Goal: Information Seeking & Learning: Learn about a topic

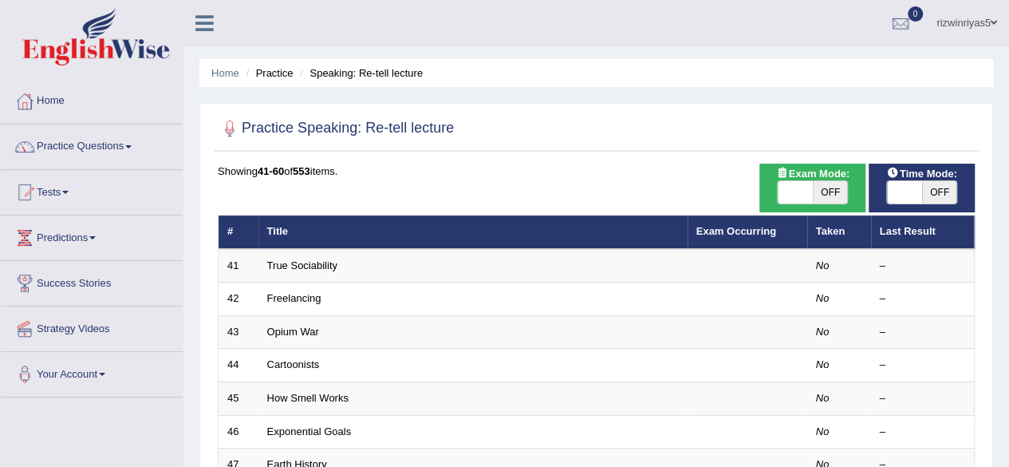
click at [830, 191] on span "OFF" at bounding box center [830, 192] width 35 height 22
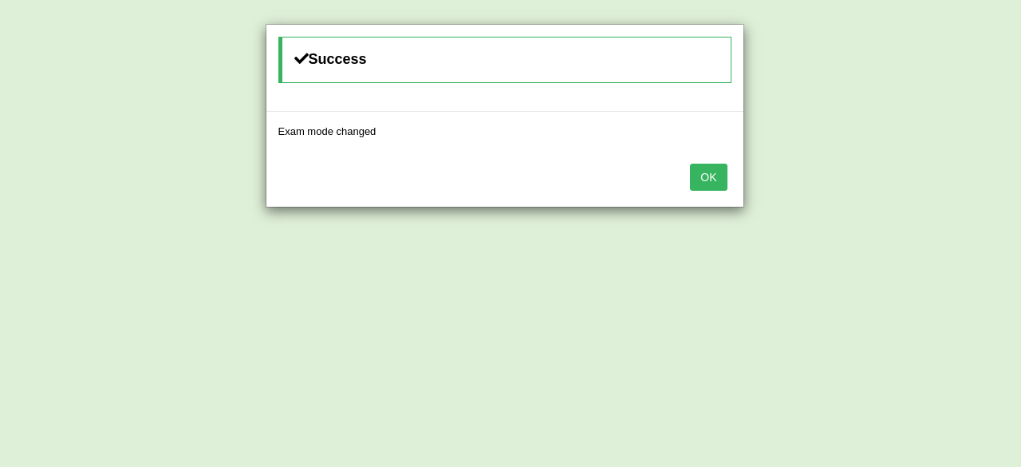
click at [917, 186] on body "Toggle navigation Home Practice Questions Speaking Practice Read Aloud Repeat S…" at bounding box center [510, 233] width 1021 height 467
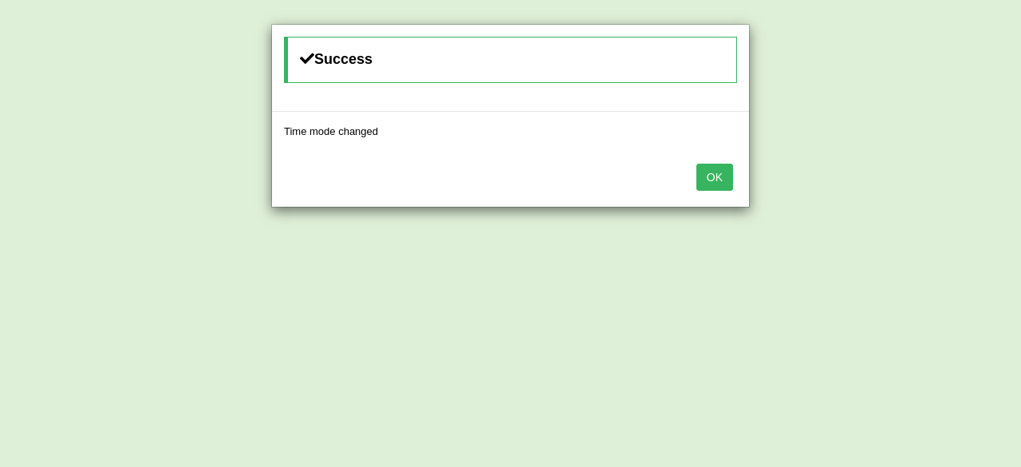
click at [704, 170] on button "OK" at bounding box center [714, 177] width 37 height 27
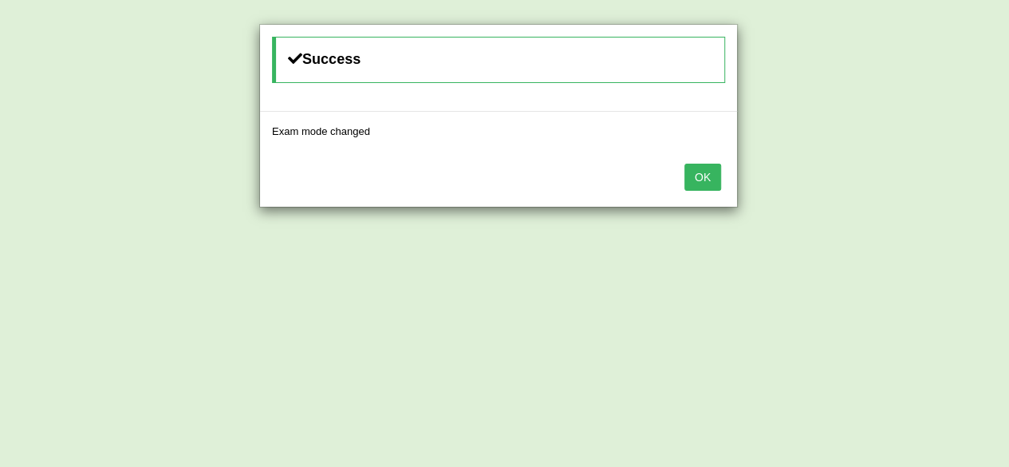
click at [704, 170] on button "OK" at bounding box center [702, 177] width 37 height 27
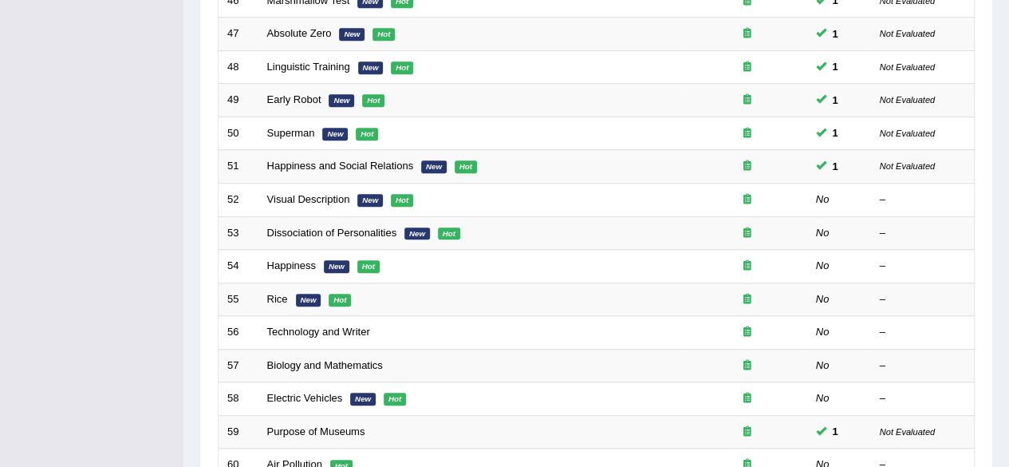
scroll to position [432, 0]
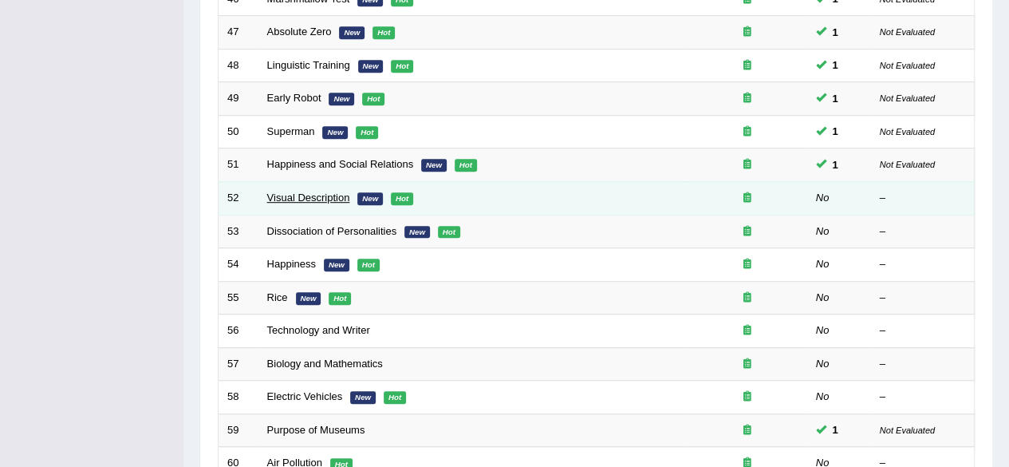
click at [335, 191] on link "Visual Description" at bounding box center [308, 197] width 83 height 12
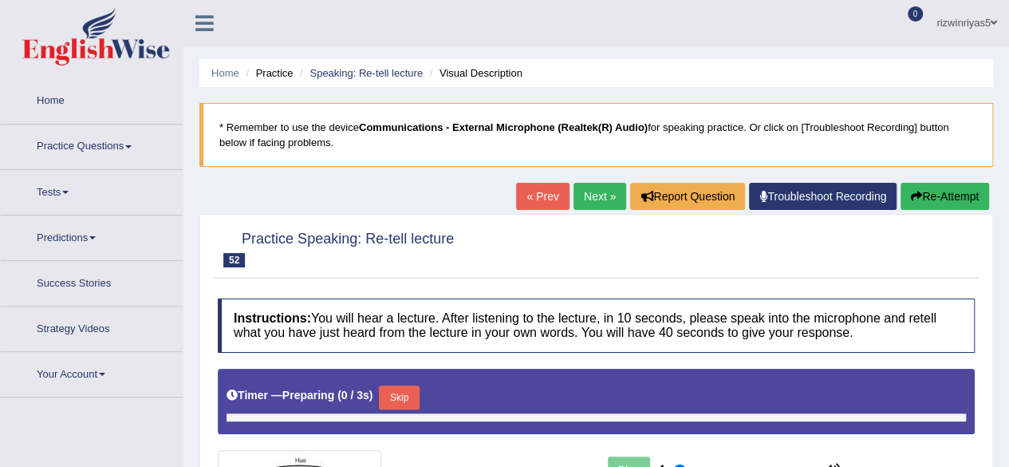
type input "0.9"
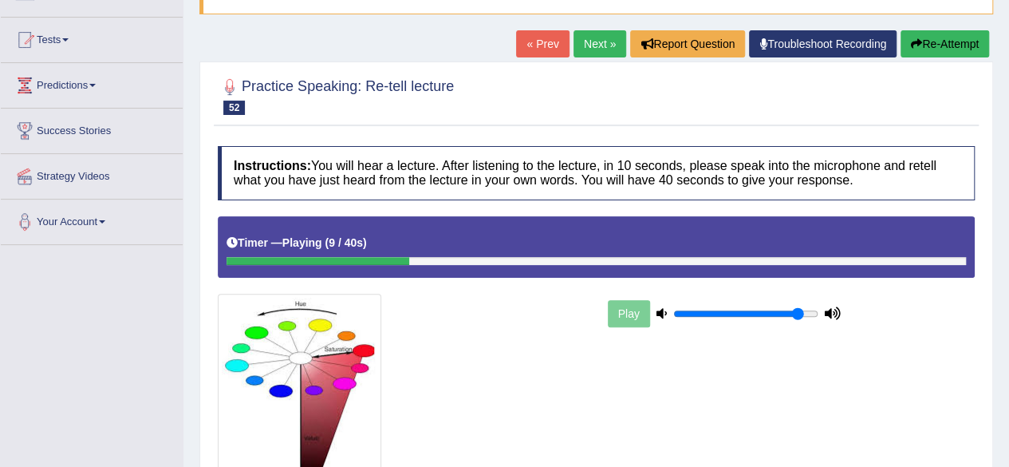
scroll to position [155, 0]
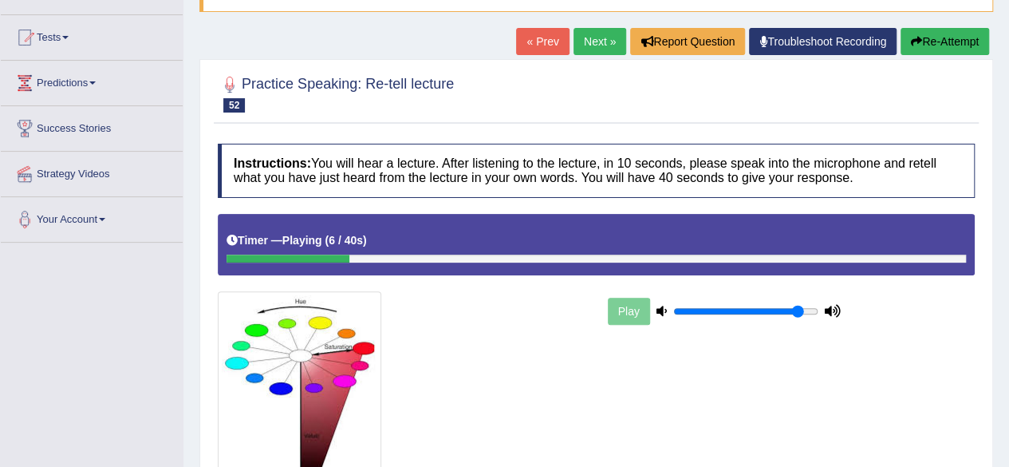
scroll to position [370, 0]
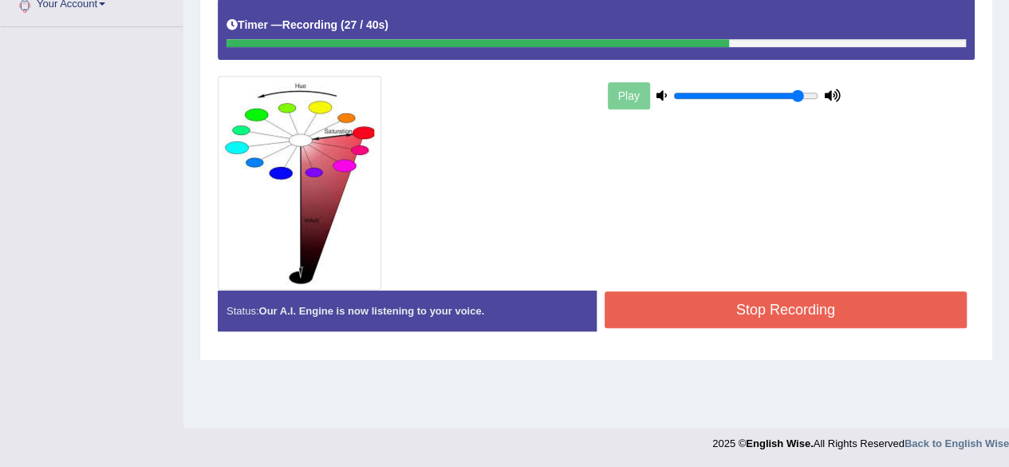
drag, startPoint x: 246, startPoint y: 339, endPoint x: 107, endPoint y: 294, distance: 146.8
click at [107, 294] on div "Toggle navigation Home Practice Questions Speaking Practice Read Aloud Repeat S…" at bounding box center [504, 45] width 1009 height 830
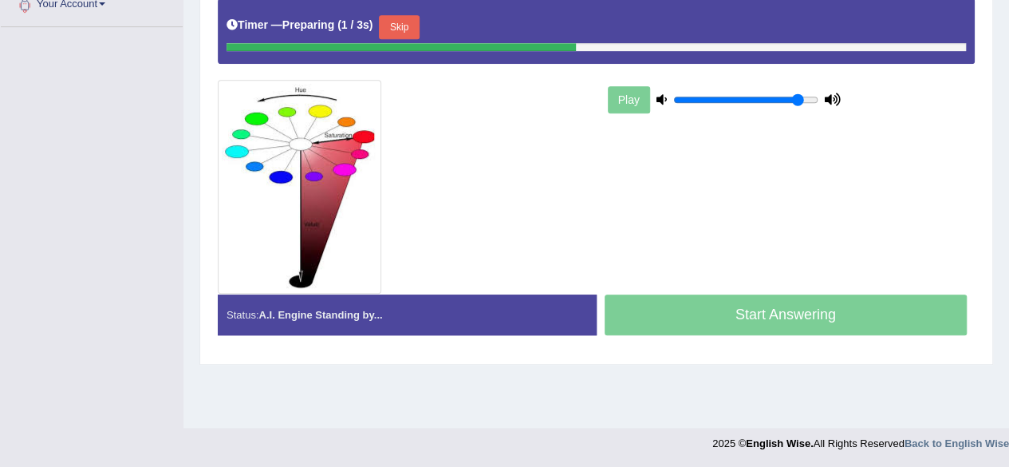
click at [405, 18] on button "Skip" at bounding box center [399, 27] width 40 height 24
click at [480, 20] on button "Skip" at bounding box center [475, 27] width 40 height 24
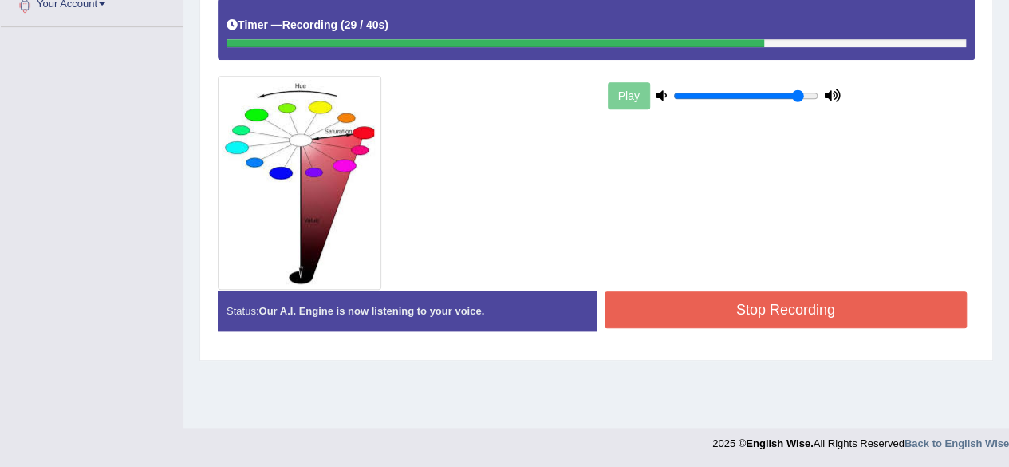
click at [766, 304] on button "Stop Recording" at bounding box center [786, 309] width 363 height 37
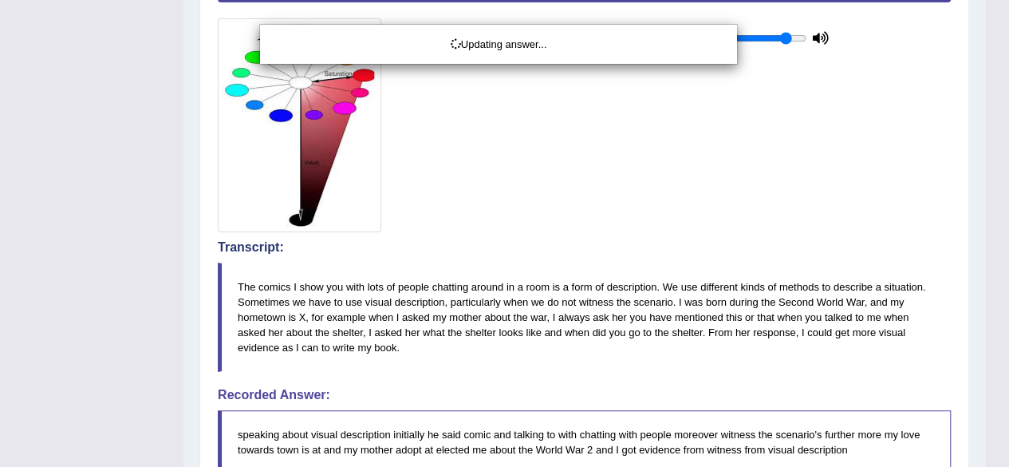
drag, startPoint x: 1020, startPoint y: 199, endPoint x: 1020, endPoint y: 306, distance: 106.9
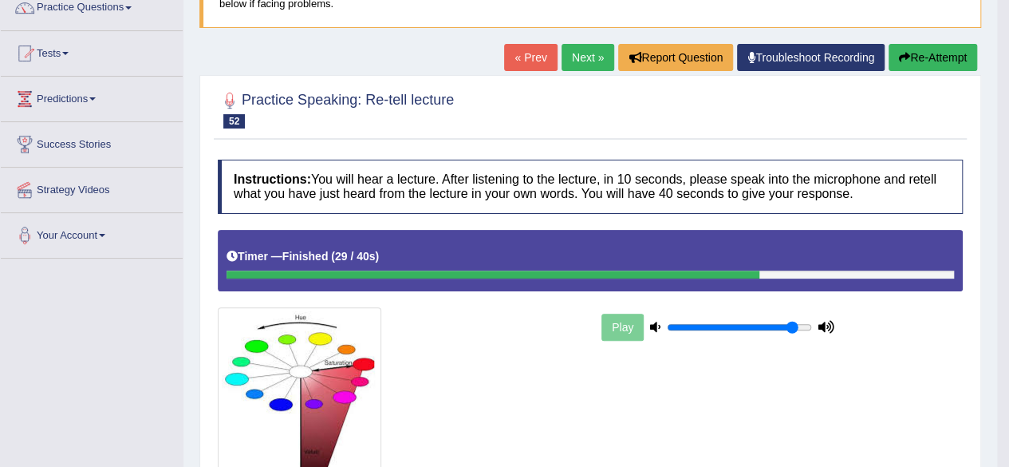
scroll to position [137, 0]
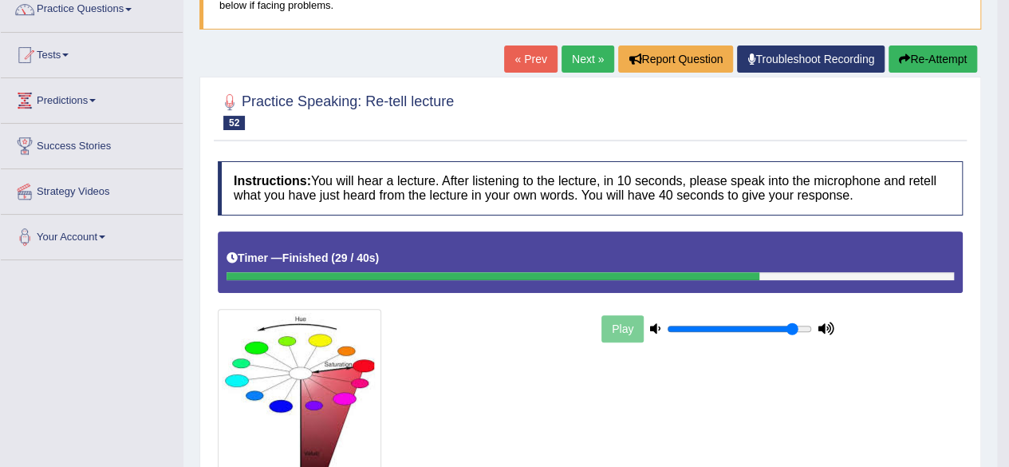
click at [592, 69] on link "Next »" at bounding box center [588, 58] width 53 height 27
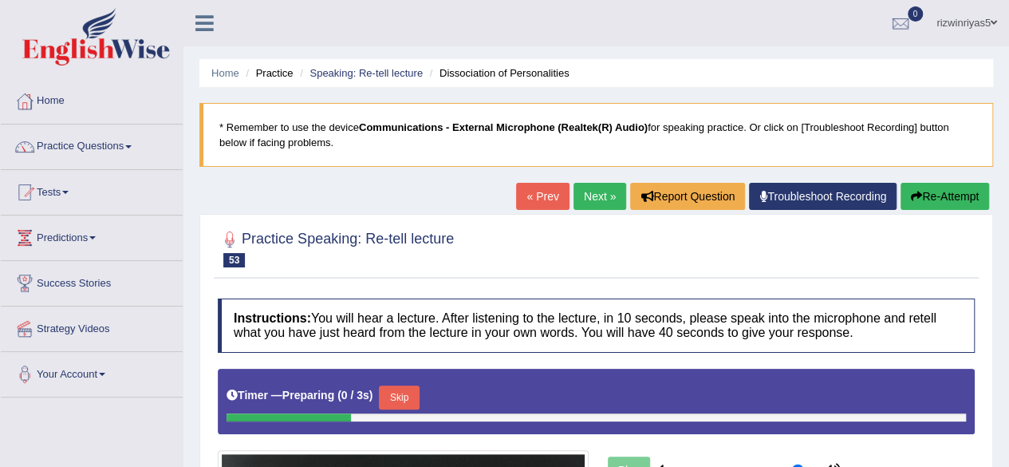
scroll to position [155, 0]
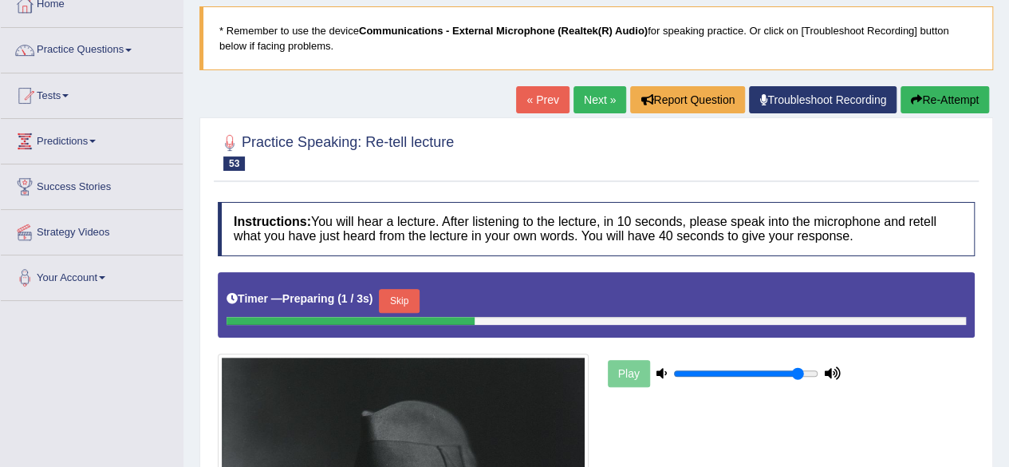
scroll to position [182, 0]
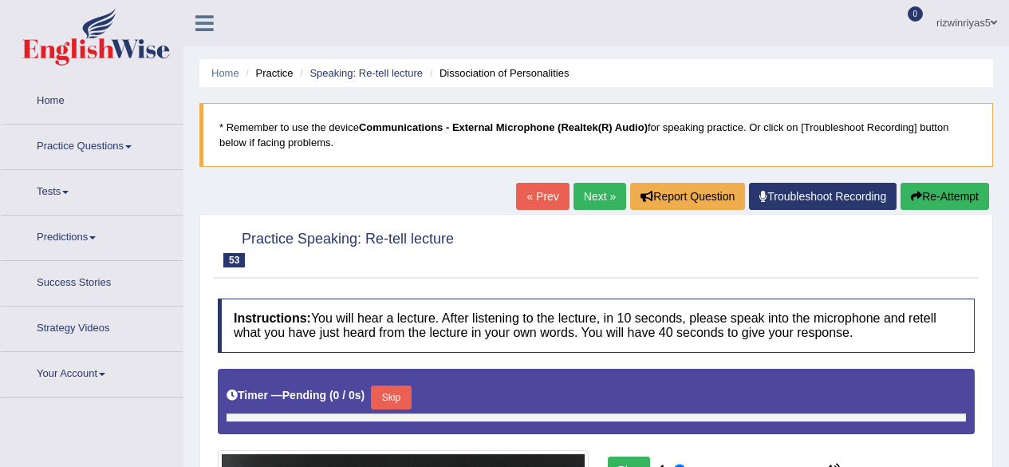
type input "0.9"
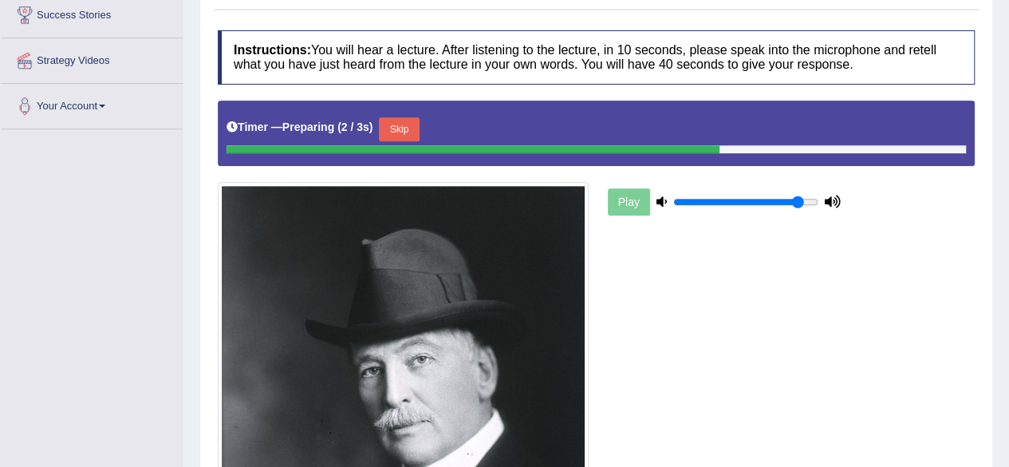
scroll to position [301, 0]
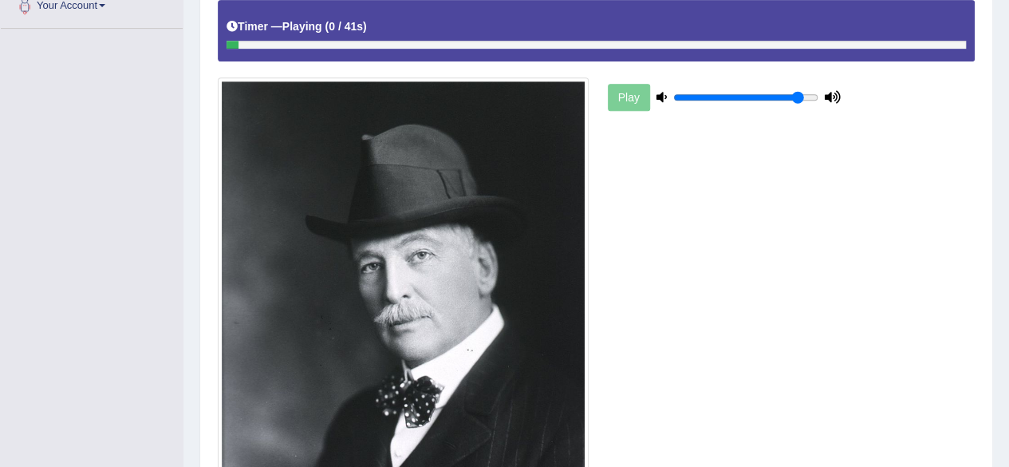
scroll to position [397, 0]
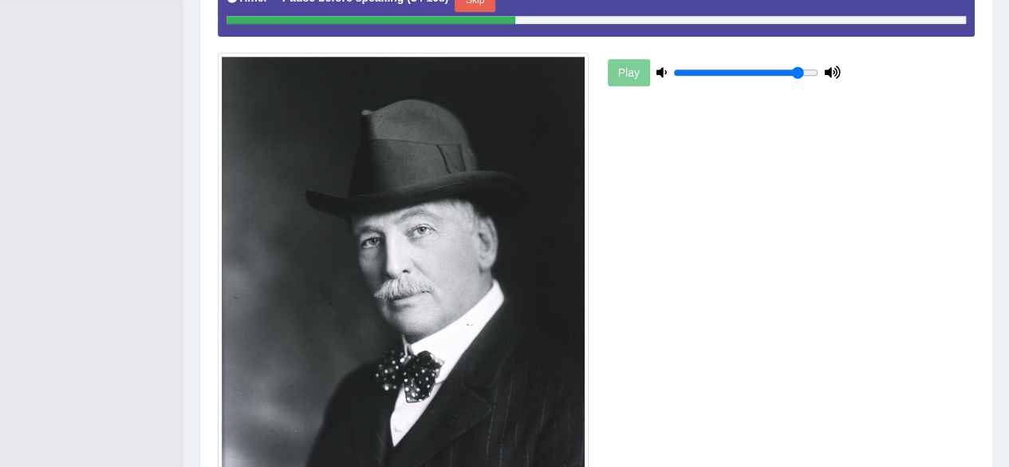
click at [495, 6] on button "Skip" at bounding box center [475, 0] width 40 height 24
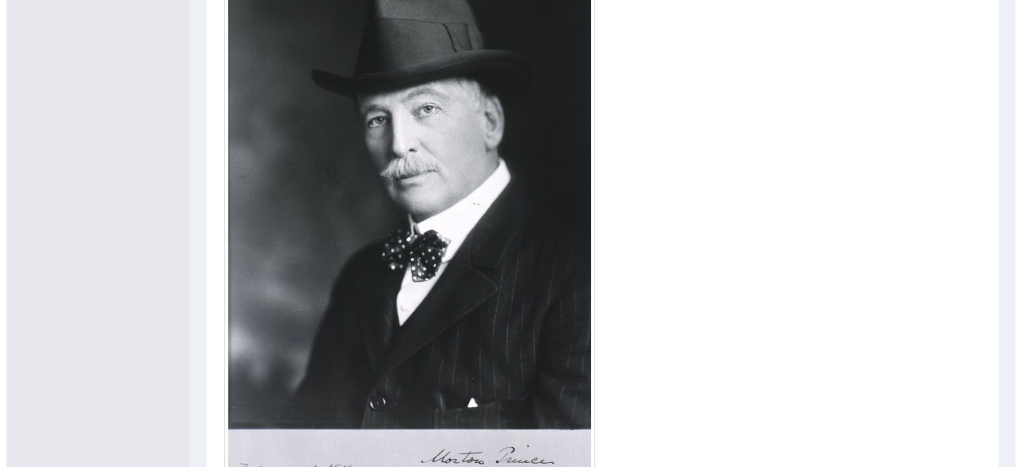
scroll to position [633, 0]
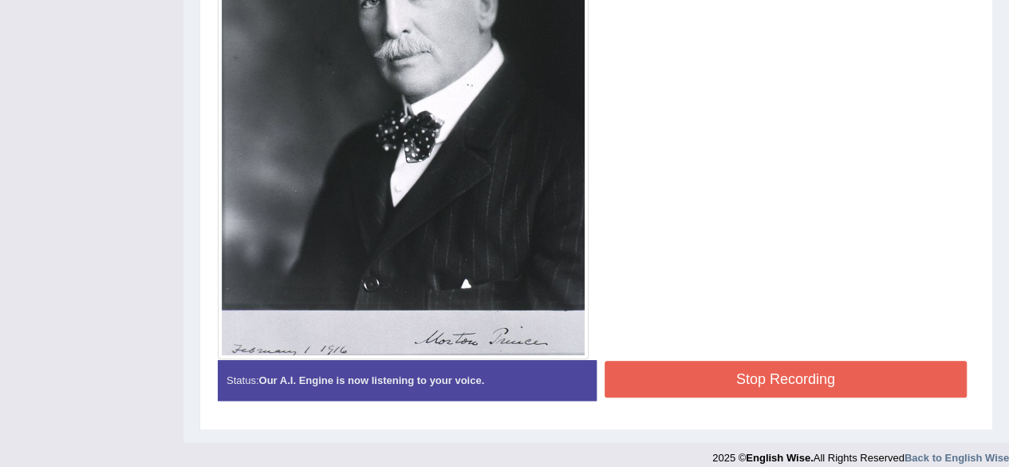
click at [785, 386] on button "Stop Recording" at bounding box center [786, 379] width 363 height 37
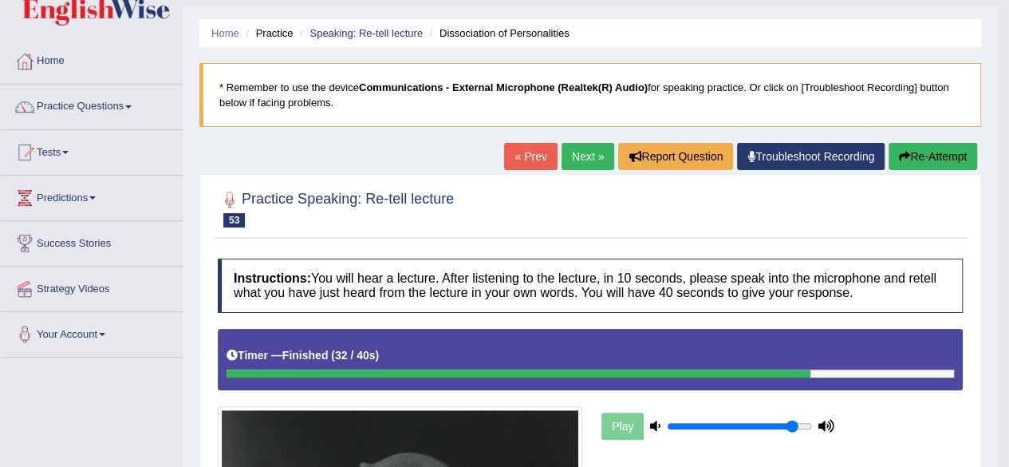
scroll to position [0, 0]
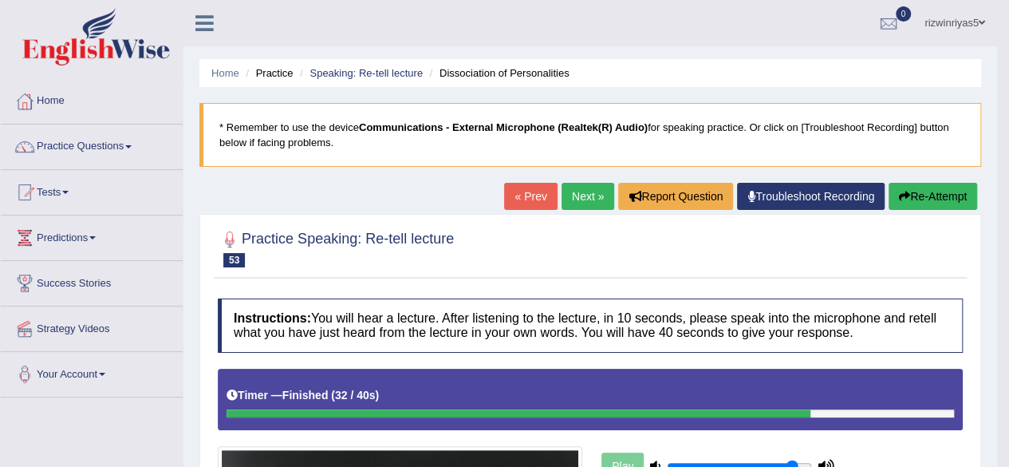
click at [589, 193] on link "Next »" at bounding box center [588, 196] width 53 height 27
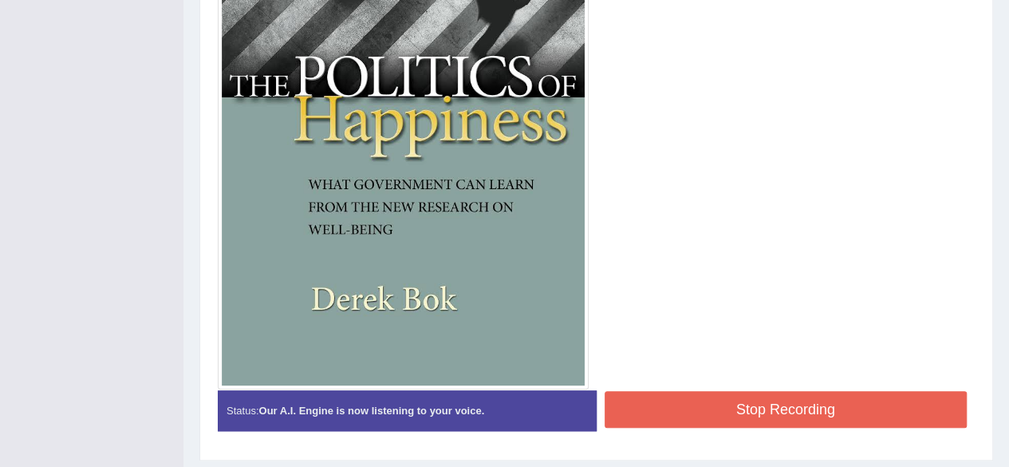
scroll to position [659, 0]
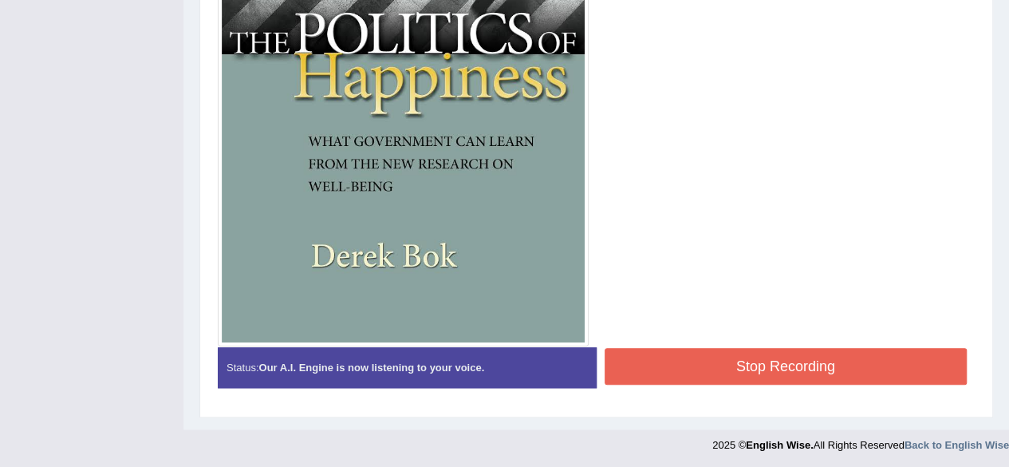
click at [795, 363] on button "Stop Recording" at bounding box center [786, 366] width 363 height 37
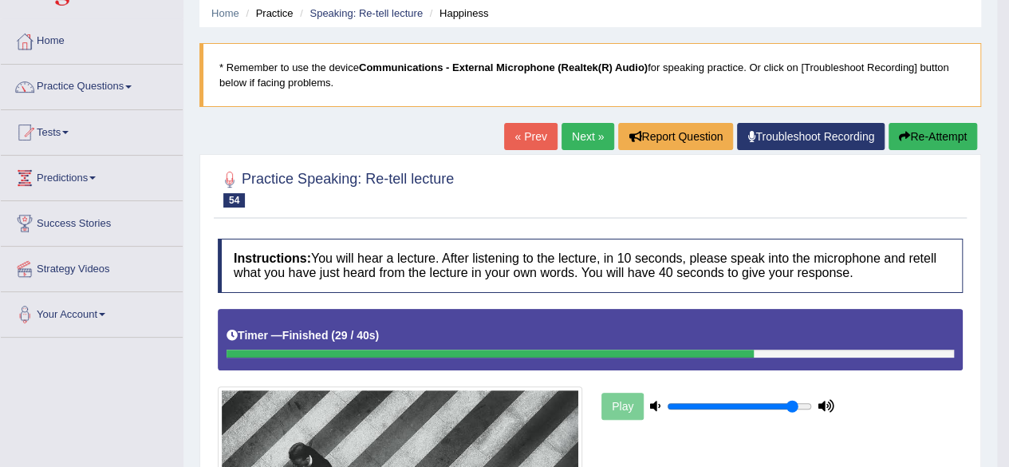
scroll to position [0, 0]
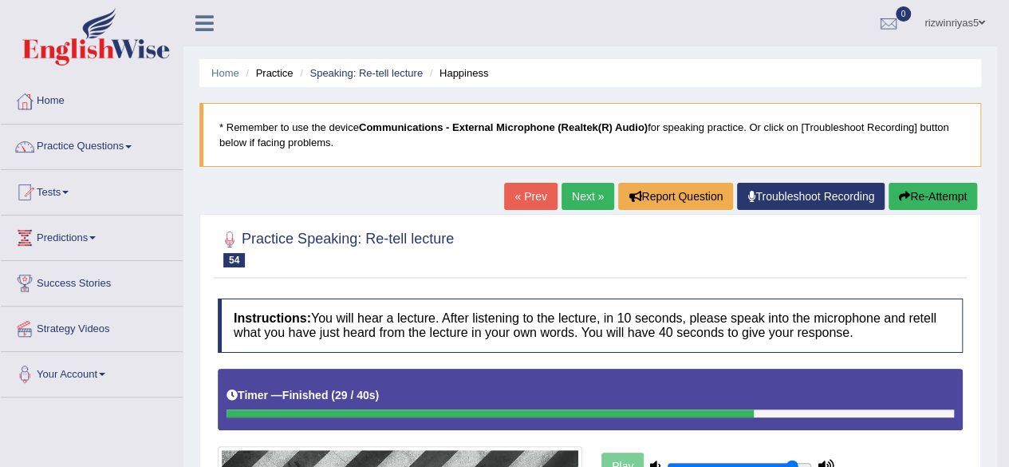
click at [591, 195] on link "Next »" at bounding box center [588, 196] width 53 height 27
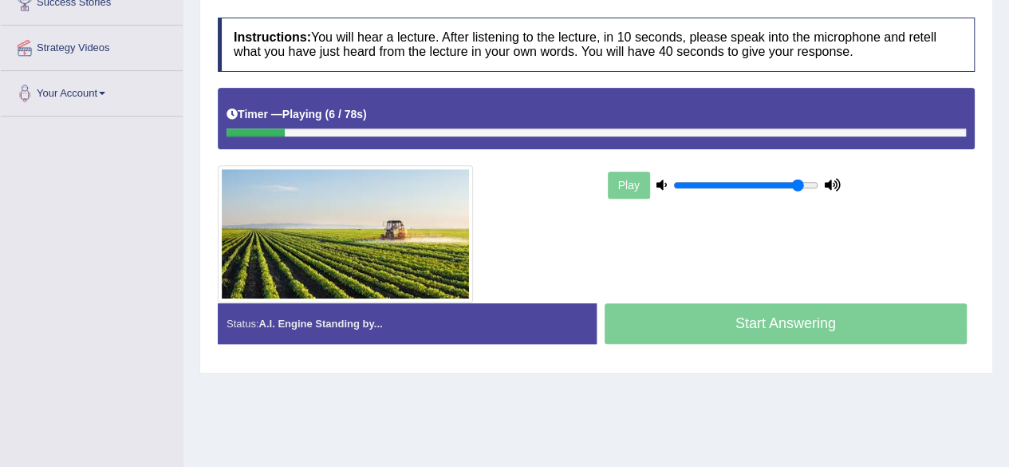
scroll to position [281, 0]
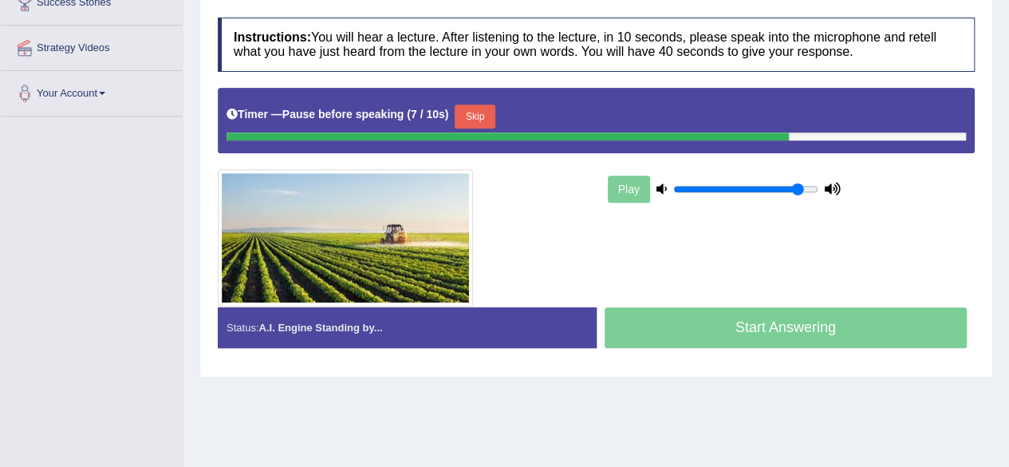
click at [493, 107] on button "Skip" at bounding box center [475, 117] width 40 height 24
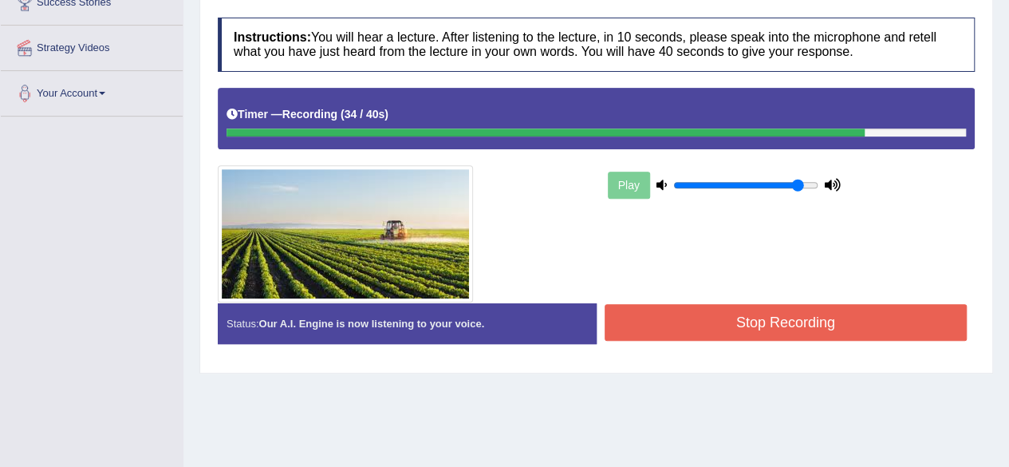
click at [743, 317] on button "Stop Recording" at bounding box center [786, 322] width 363 height 37
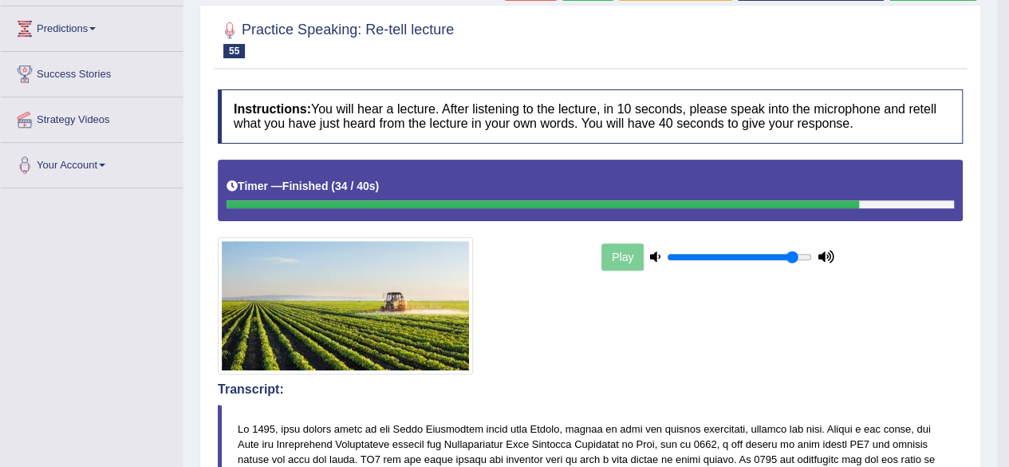
scroll to position [0, 0]
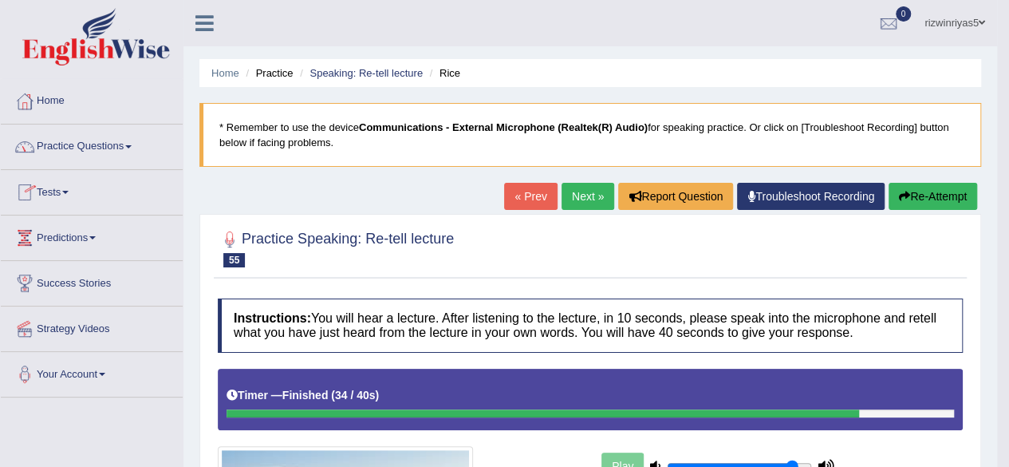
click at [69, 200] on link "Tests" at bounding box center [92, 190] width 182 height 40
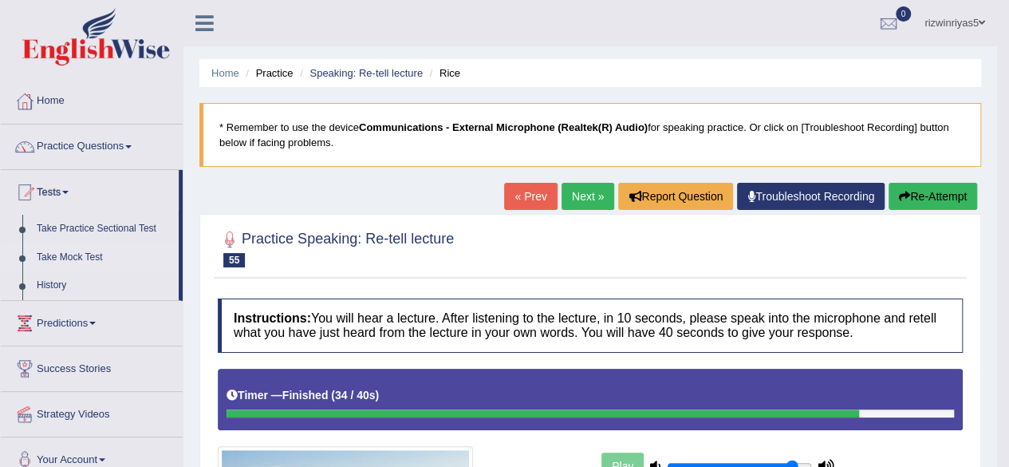
click at [81, 254] on link "Take Mock Test" at bounding box center [104, 257] width 149 height 29
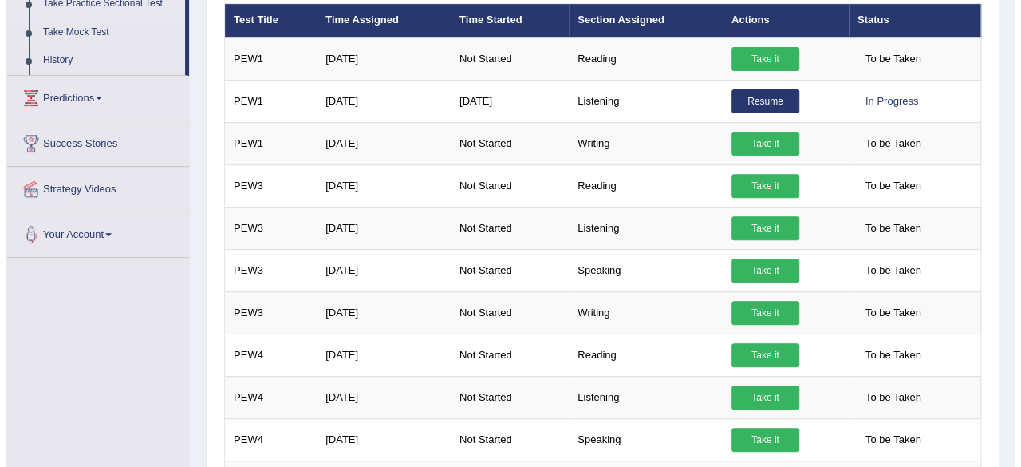
scroll to position [226, 0]
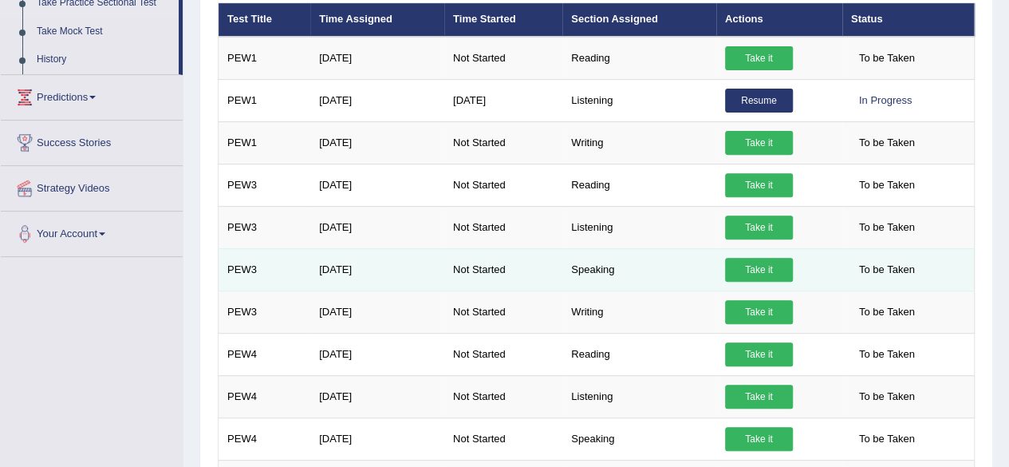
click at [751, 258] on link "Take it" at bounding box center [759, 270] width 68 height 24
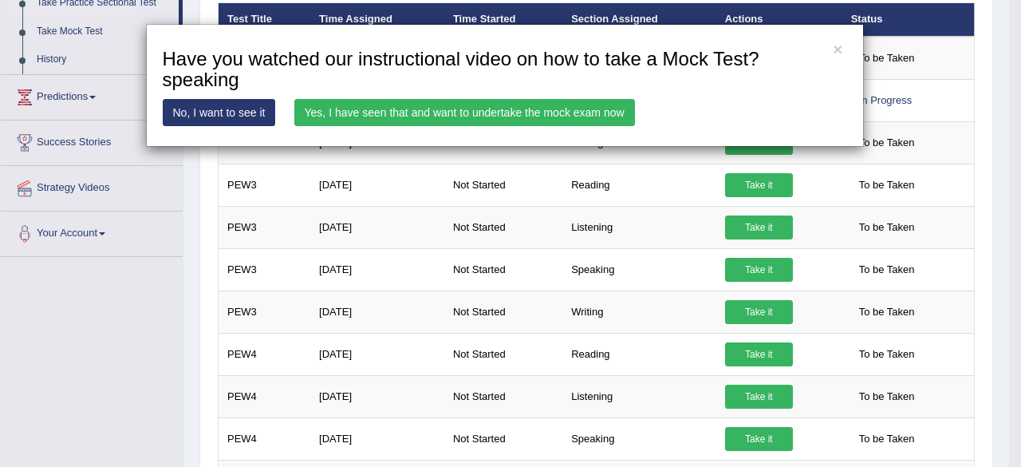
click at [475, 104] on link "Yes, I have seen that and want to undertake the mock exam now" at bounding box center [464, 112] width 341 height 27
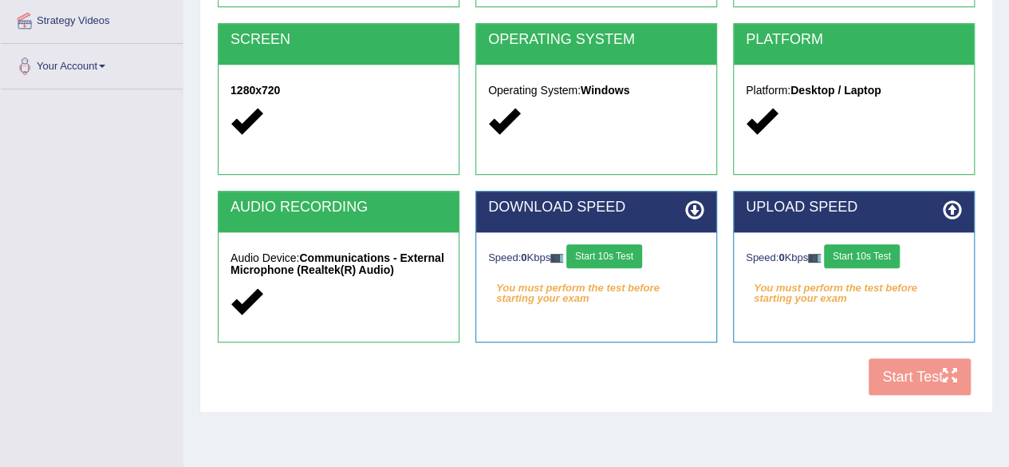
scroll to position [309, 0]
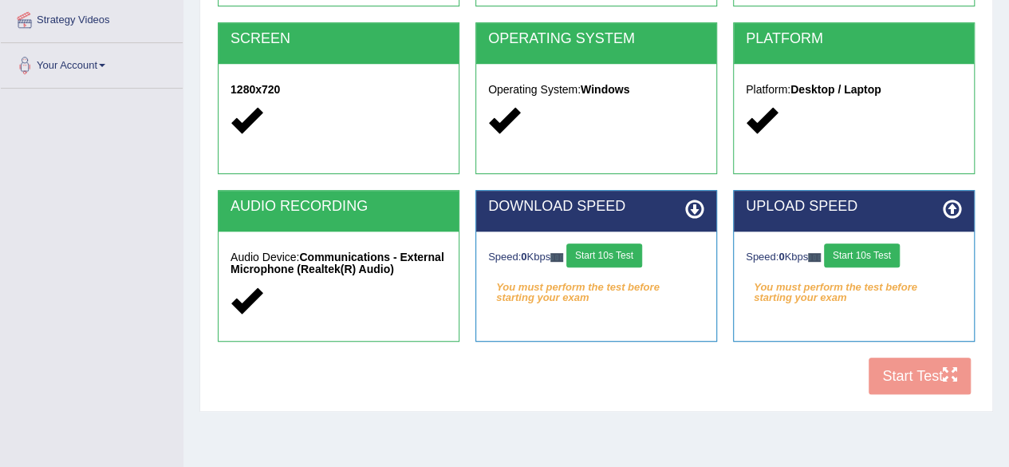
click at [610, 253] on button "Start 10s Test" at bounding box center [604, 255] width 76 height 24
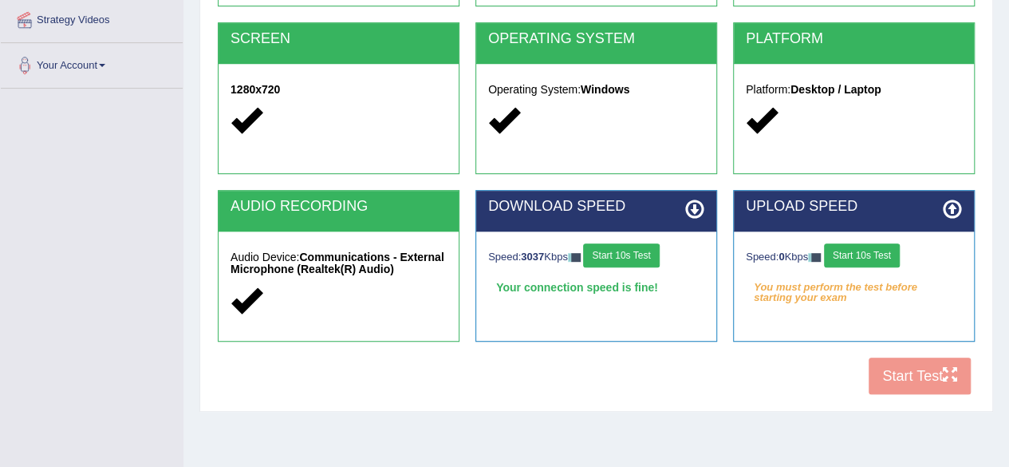
click at [862, 254] on button "Start 10s Test" at bounding box center [862, 255] width 76 height 24
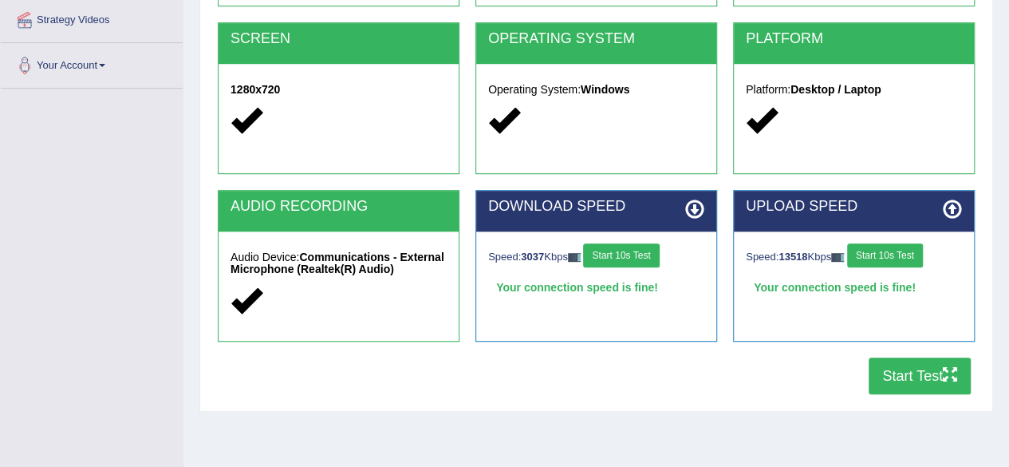
click at [924, 363] on button "Start Test" at bounding box center [920, 375] width 102 height 37
